Goal: Check status: Check status

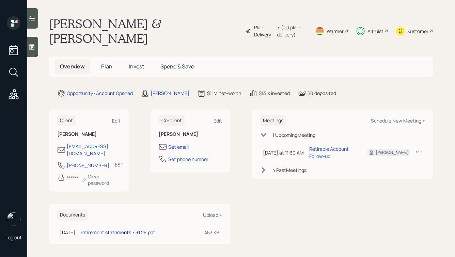
click at [138, 63] on span "Invest" at bounding box center [136, 66] width 15 height 7
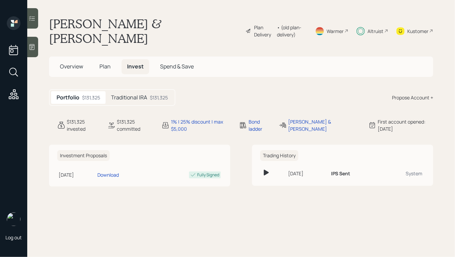
click at [131, 94] on h5 "Traditional IRA" at bounding box center [129, 97] width 36 height 6
